Goal: Find specific page/section: Find specific page/section

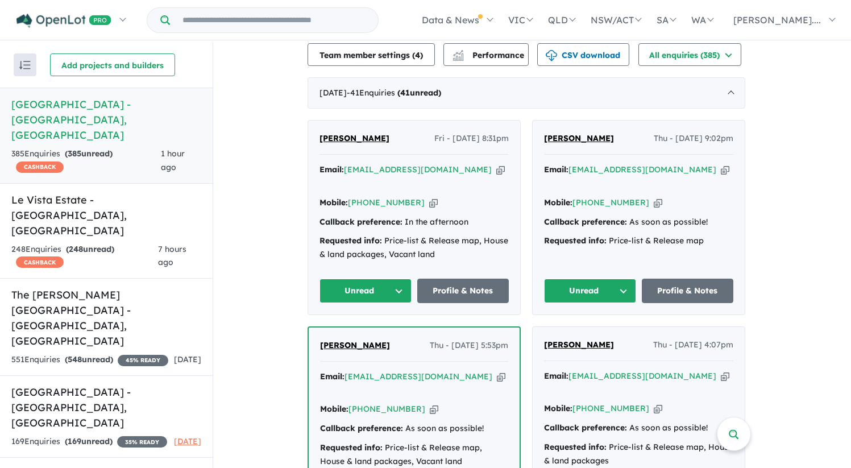
scroll to position [341, 0]
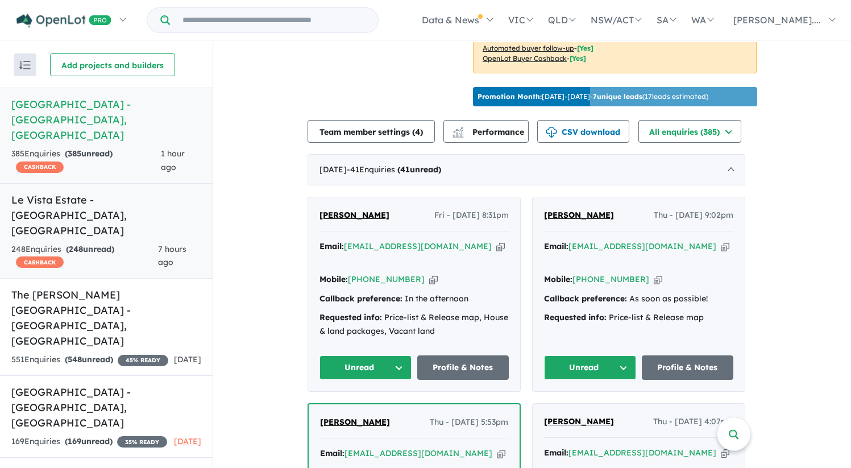
click at [84, 192] on h5 "Le Vista Estate - Austral , NSW" at bounding box center [106, 215] width 190 height 46
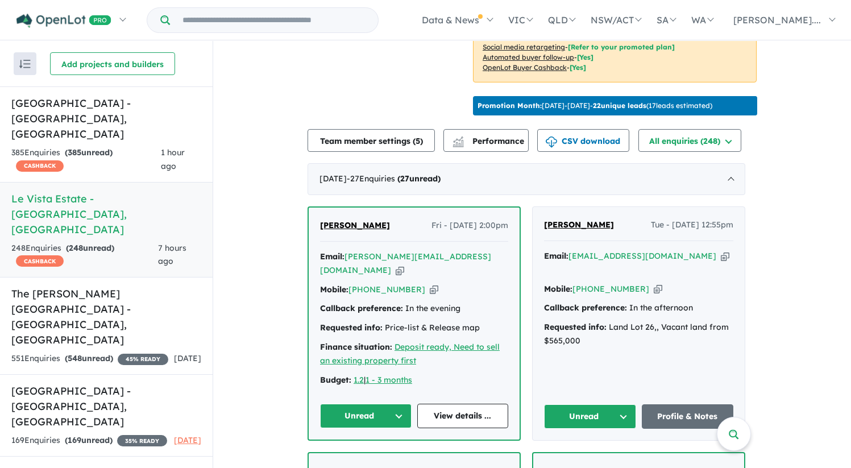
scroll to position [332, 0]
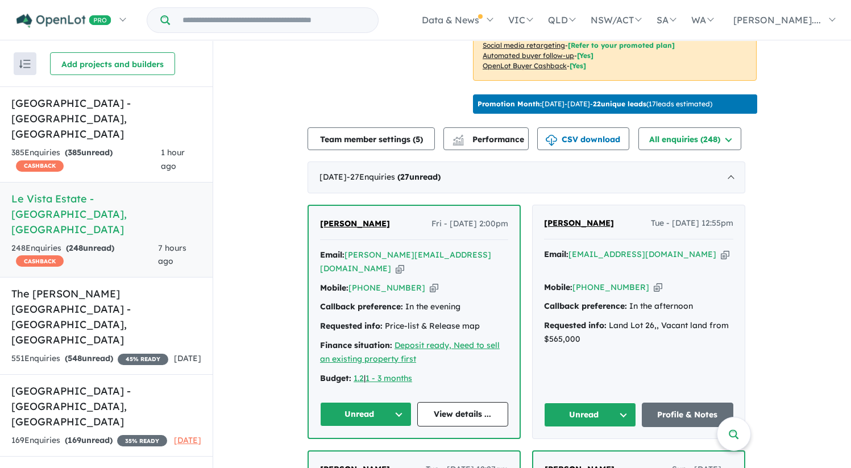
click at [371, 218] on span "Ramsin Oraham" at bounding box center [355, 223] width 70 height 10
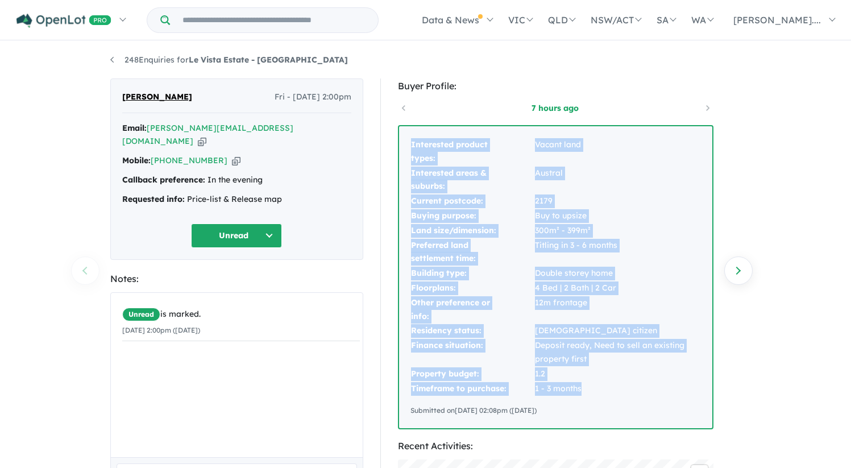
drag, startPoint x: 410, startPoint y: 144, endPoint x: 605, endPoint y: 384, distance: 309.4
click at [605, 384] on tbody "Interested product types: Vacant land Interested areas & suburbs: [GEOGRAPHIC_D…" at bounding box center [555, 267] width 290 height 258
copy tbody "Interested product types: Vacant land Interested areas & suburbs: [GEOGRAPHIC_D…"
